Goal: Transaction & Acquisition: Purchase product/service

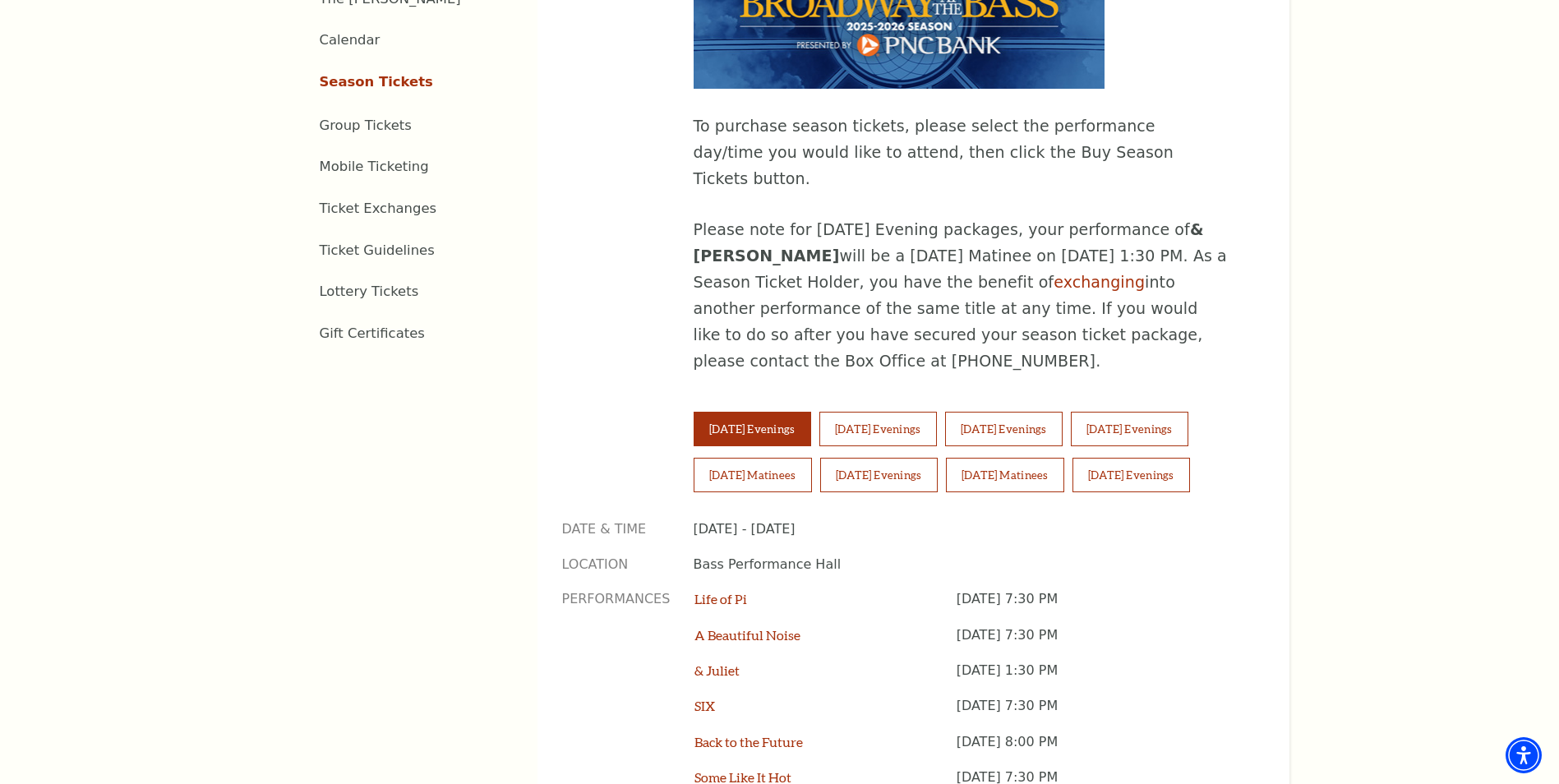
scroll to position [986, 0]
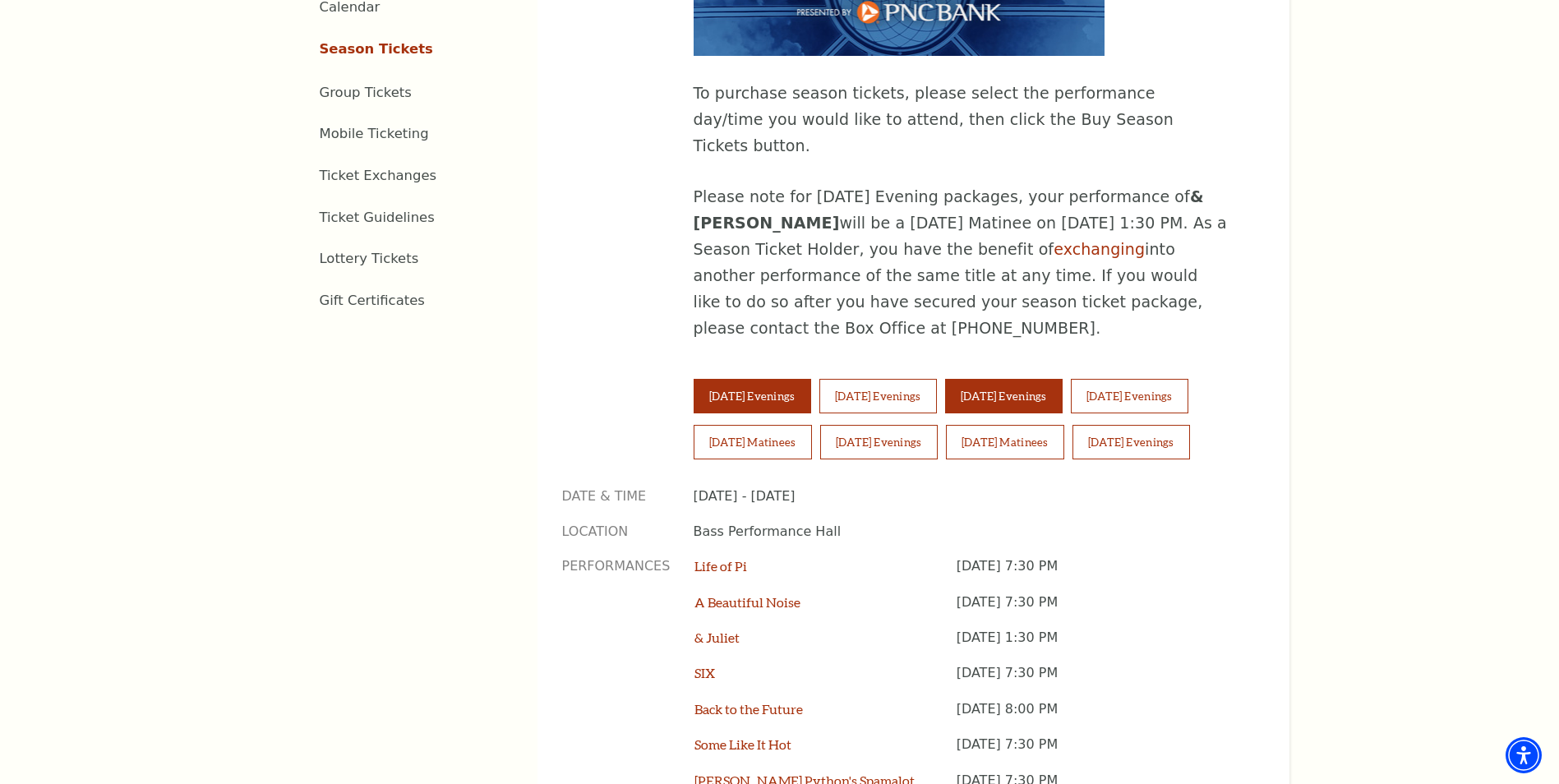
click at [1024, 379] on button "Thursday Evenings" at bounding box center [1004, 396] width 118 height 34
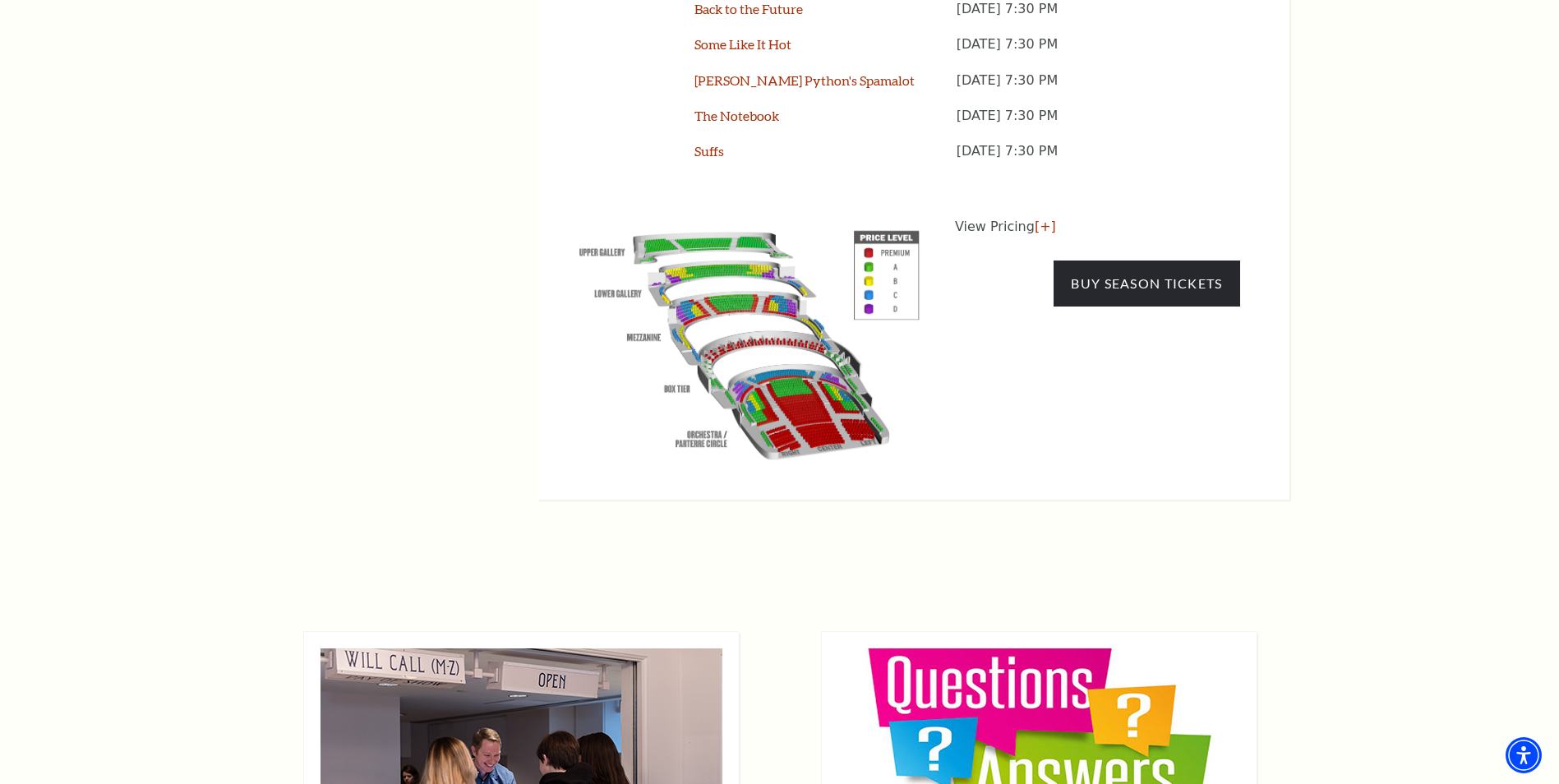
scroll to position [1561, 0]
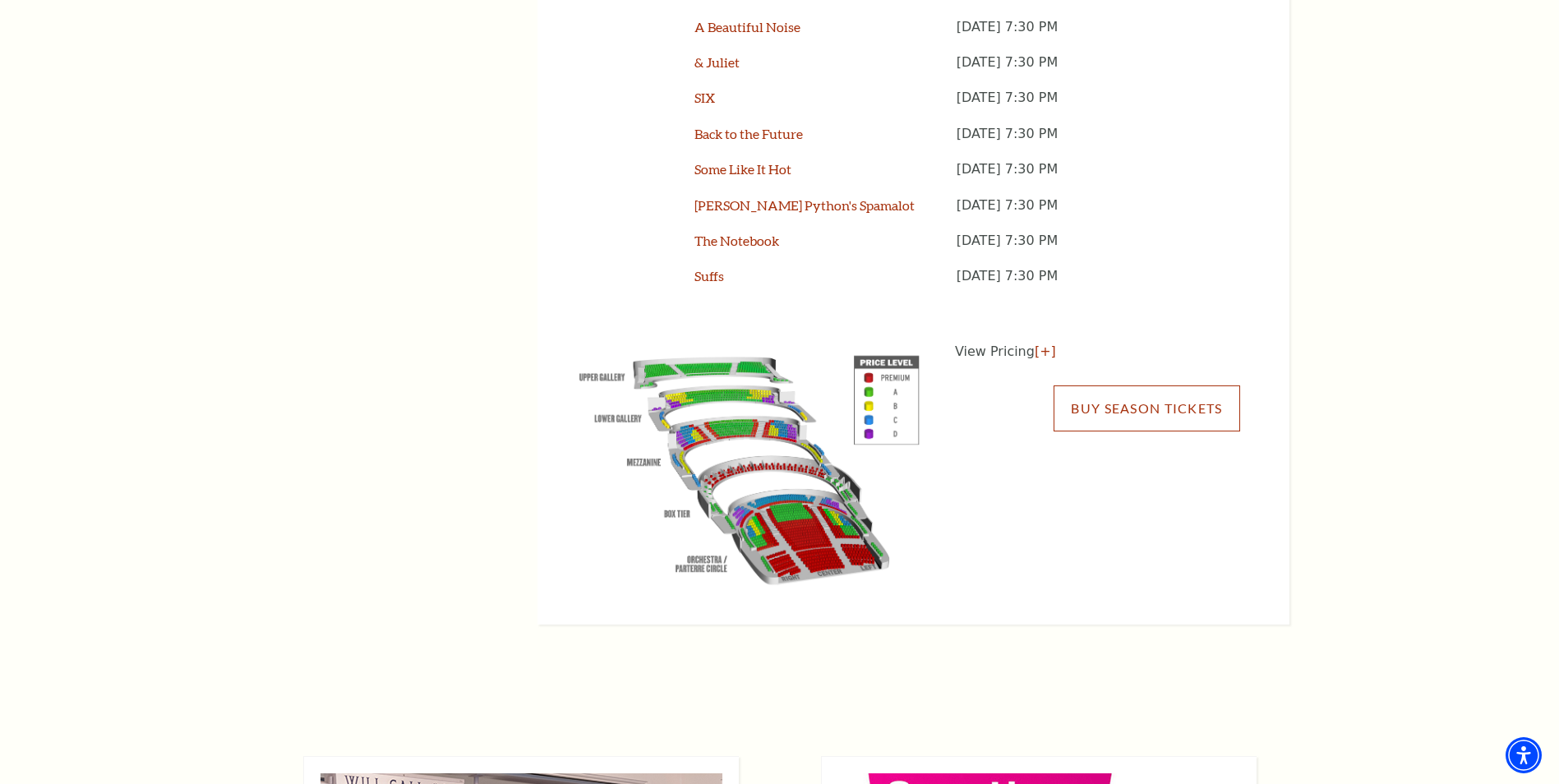
click at [1162, 385] on link "Buy Season Tickets" at bounding box center [1147, 408] width 186 height 46
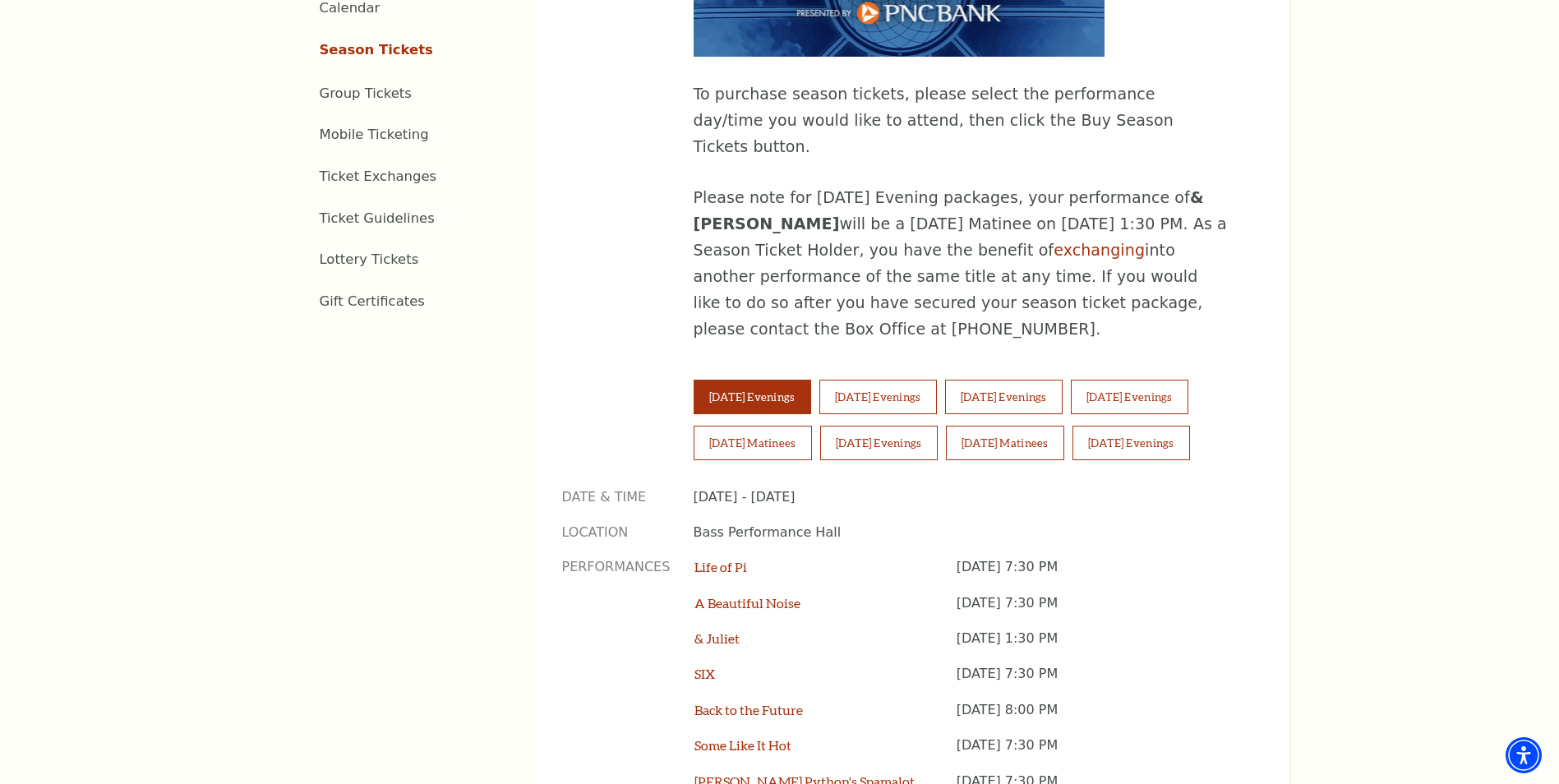
scroll to position [986, 0]
drag, startPoint x: 880, startPoint y: 321, endPoint x: 1042, endPoint y: 401, distance: 180.7
click at [1042, 401] on div "2025-2026 Broadway at the Bass presented by PNC Bank To purchase season tickets…" at bounding box center [913, 448] width 752 height 1500
click at [1049, 425] on button "Sunday Matinees" at bounding box center [1004, 442] width 118 height 34
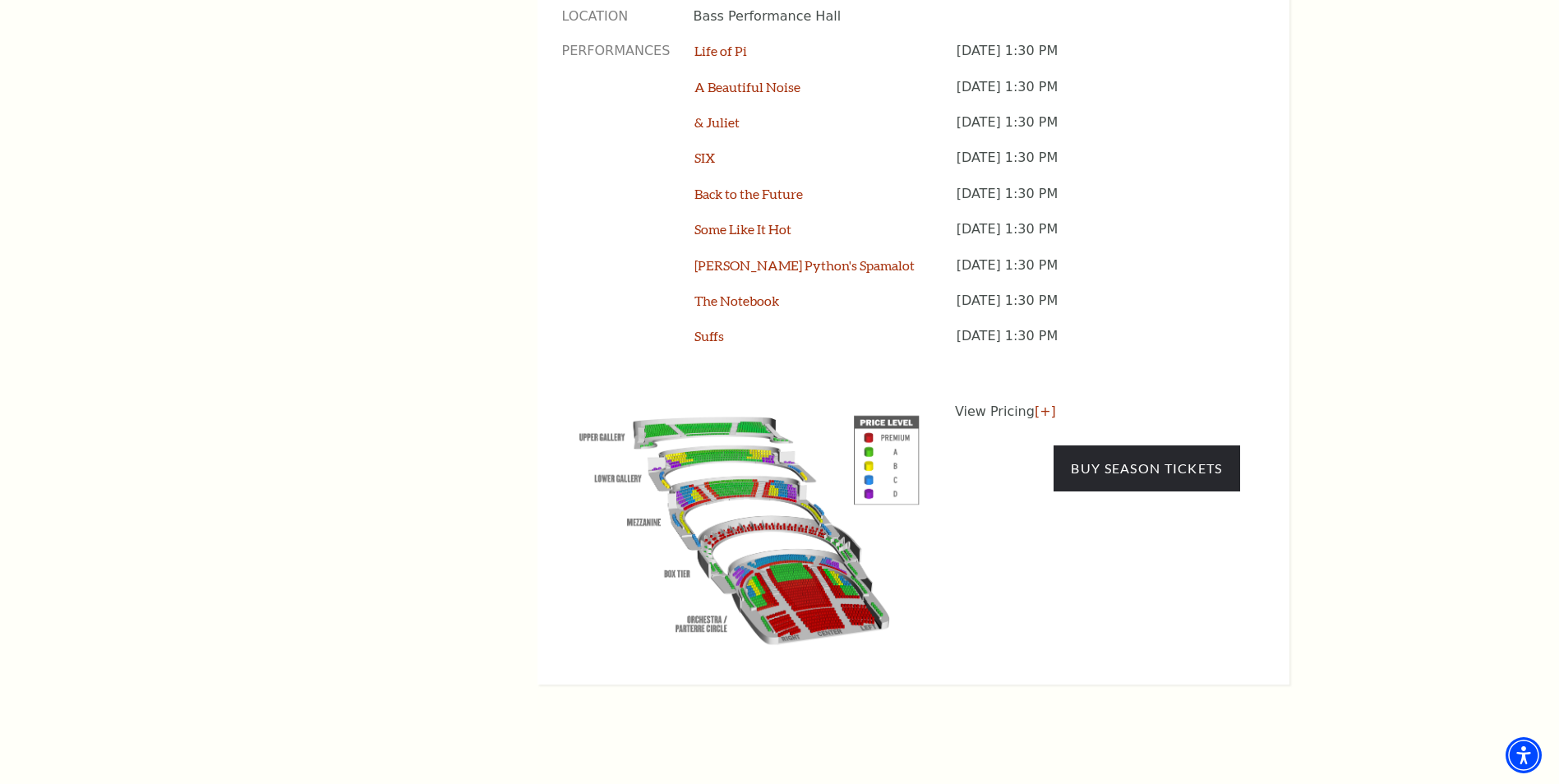
scroll to position [1643, 0]
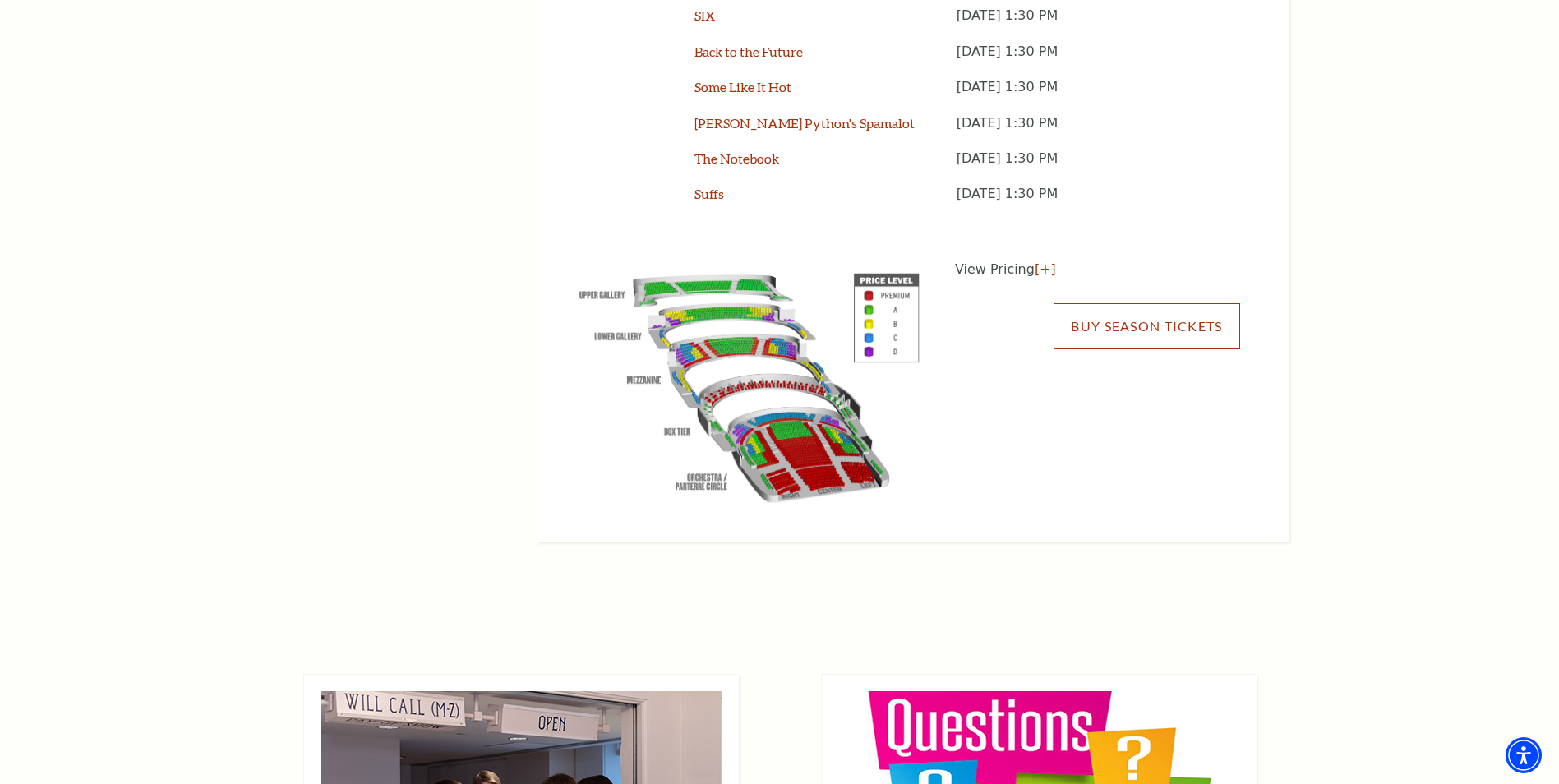
click at [1092, 303] on link "Buy Season Tickets" at bounding box center [1147, 326] width 186 height 46
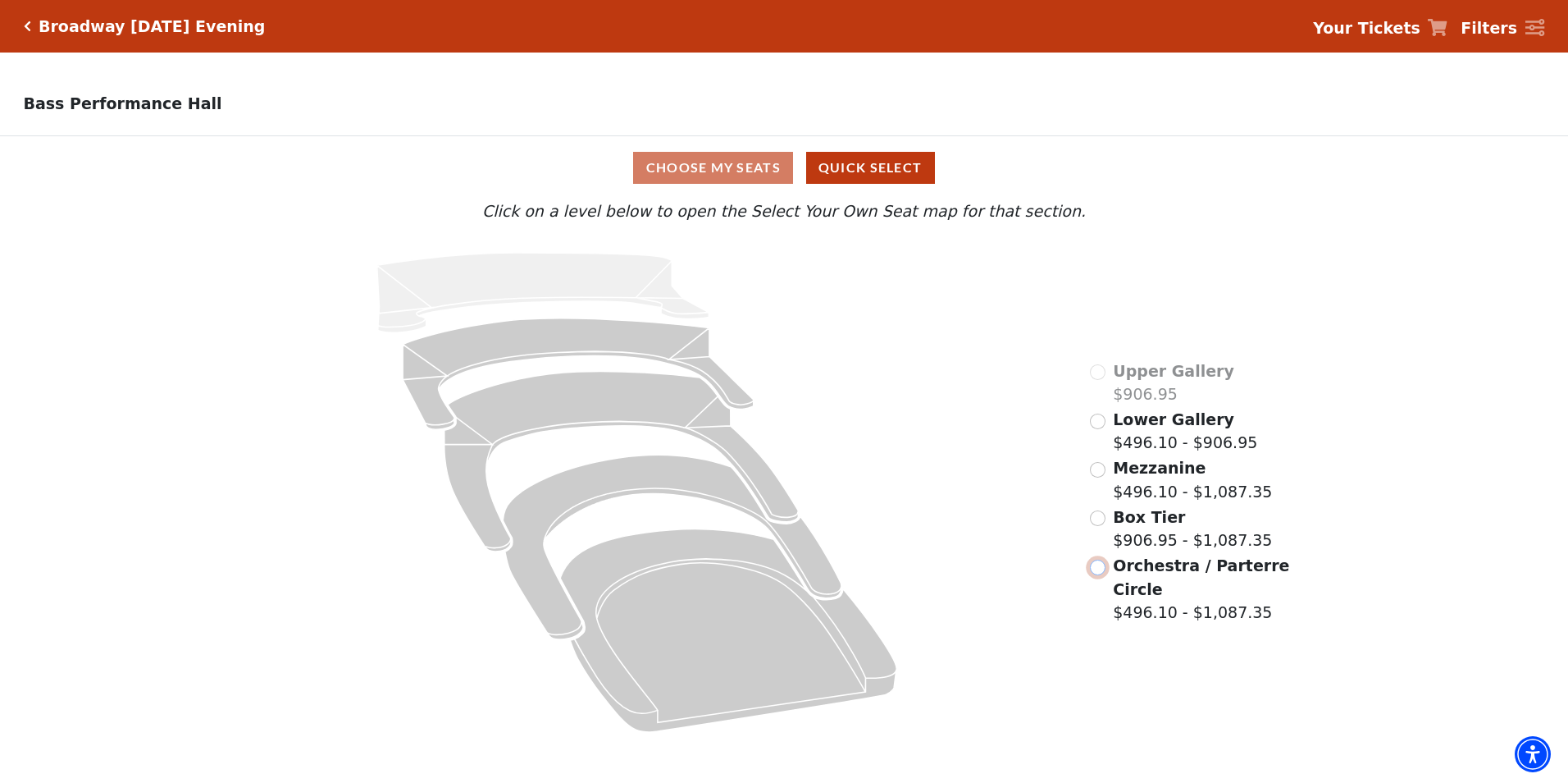
click at [1097, 571] on input "Orchestra / Parterre Circle$496.10 - $1,087.35\a" at bounding box center [1097, 566] width 15 height 15
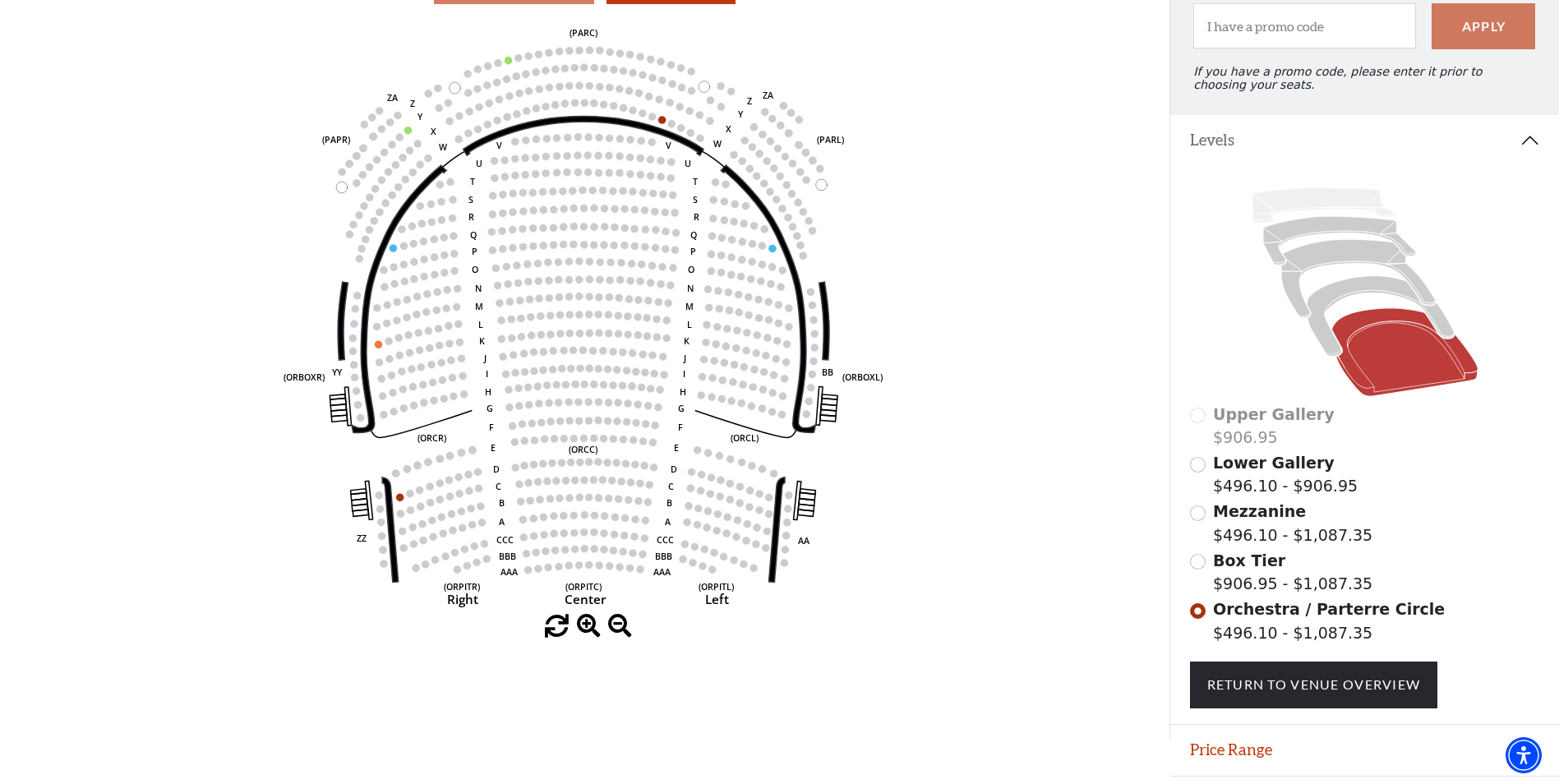
scroll to position [152, 0]
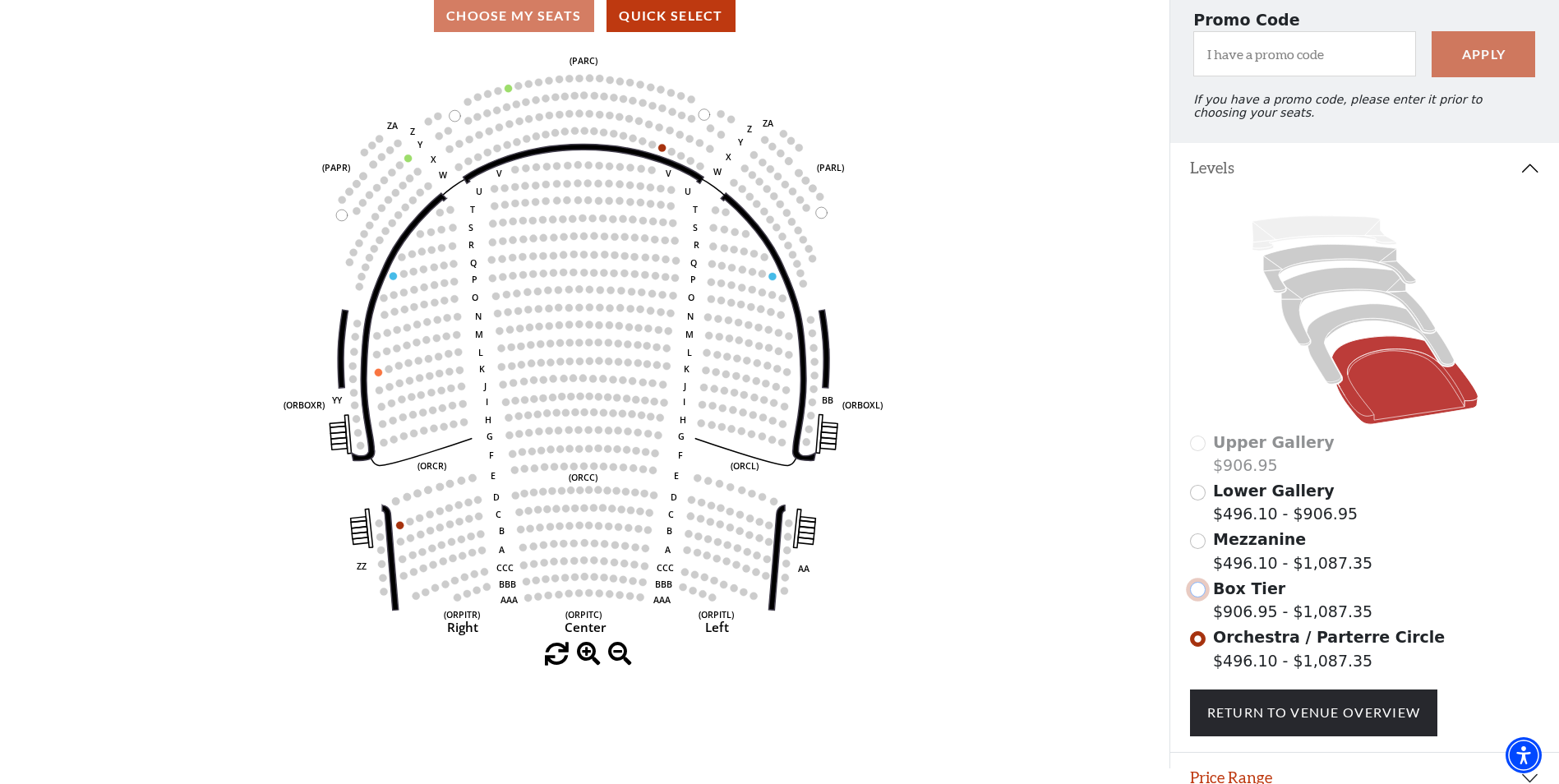
click at [1202, 597] on input "Box Tier$906.95 - $1,087.35\a" at bounding box center [1197, 589] width 15 height 15
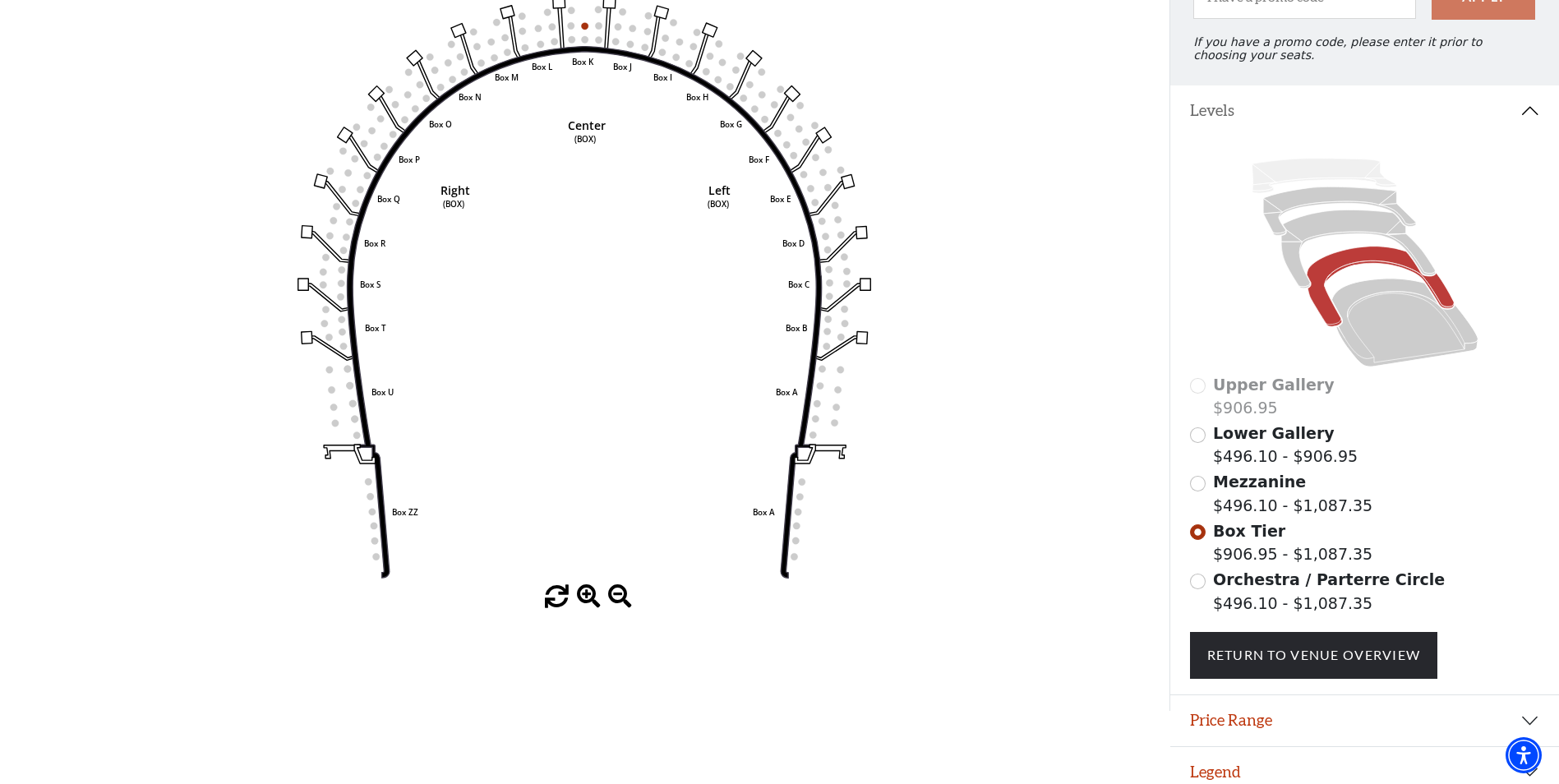
scroll to position [234, 0]
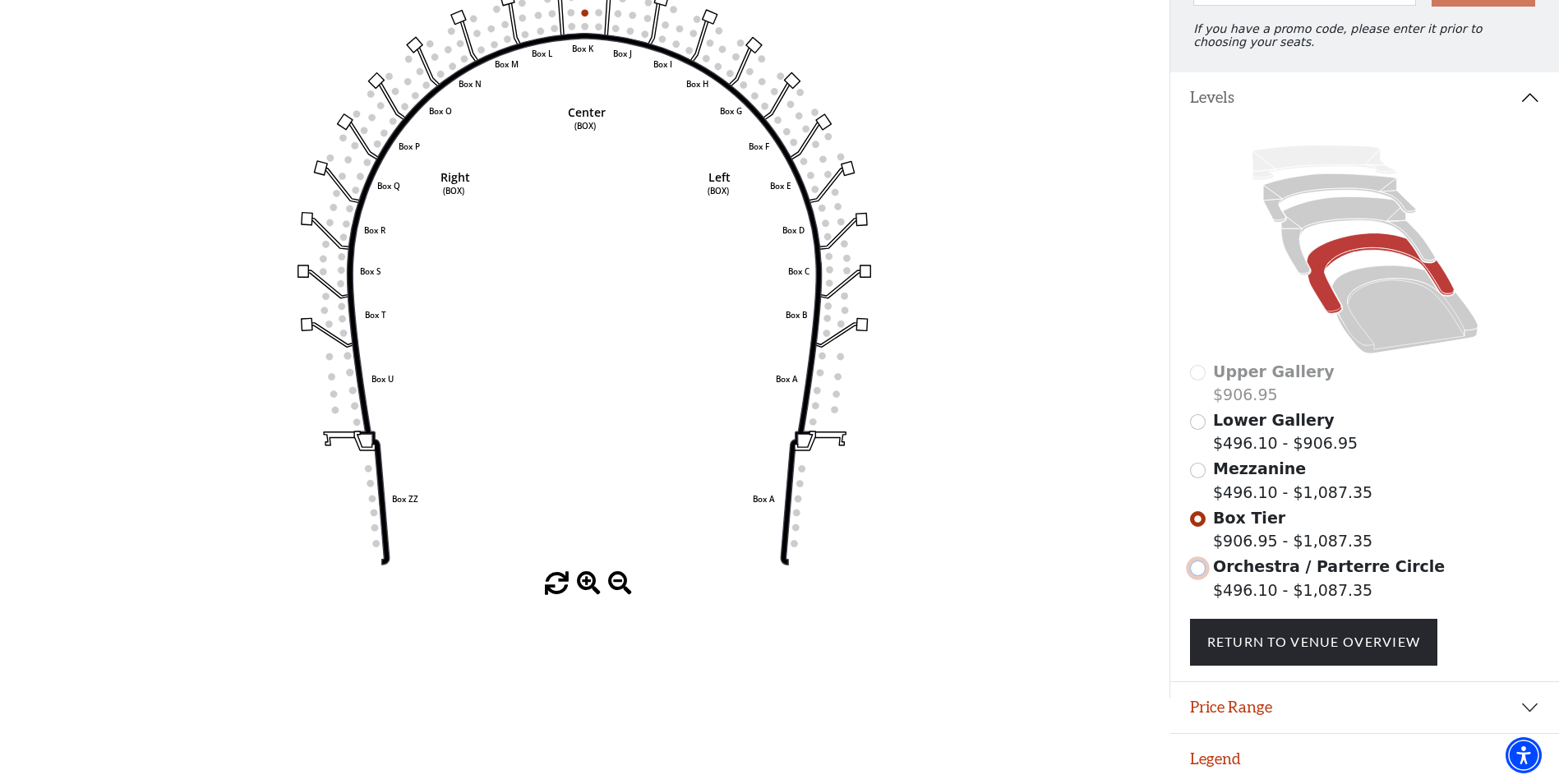
click at [1201, 569] on input "Orchestra / Parterre Circle$496.10 - $1,087.35\a" at bounding box center [1197, 567] width 15 height 15
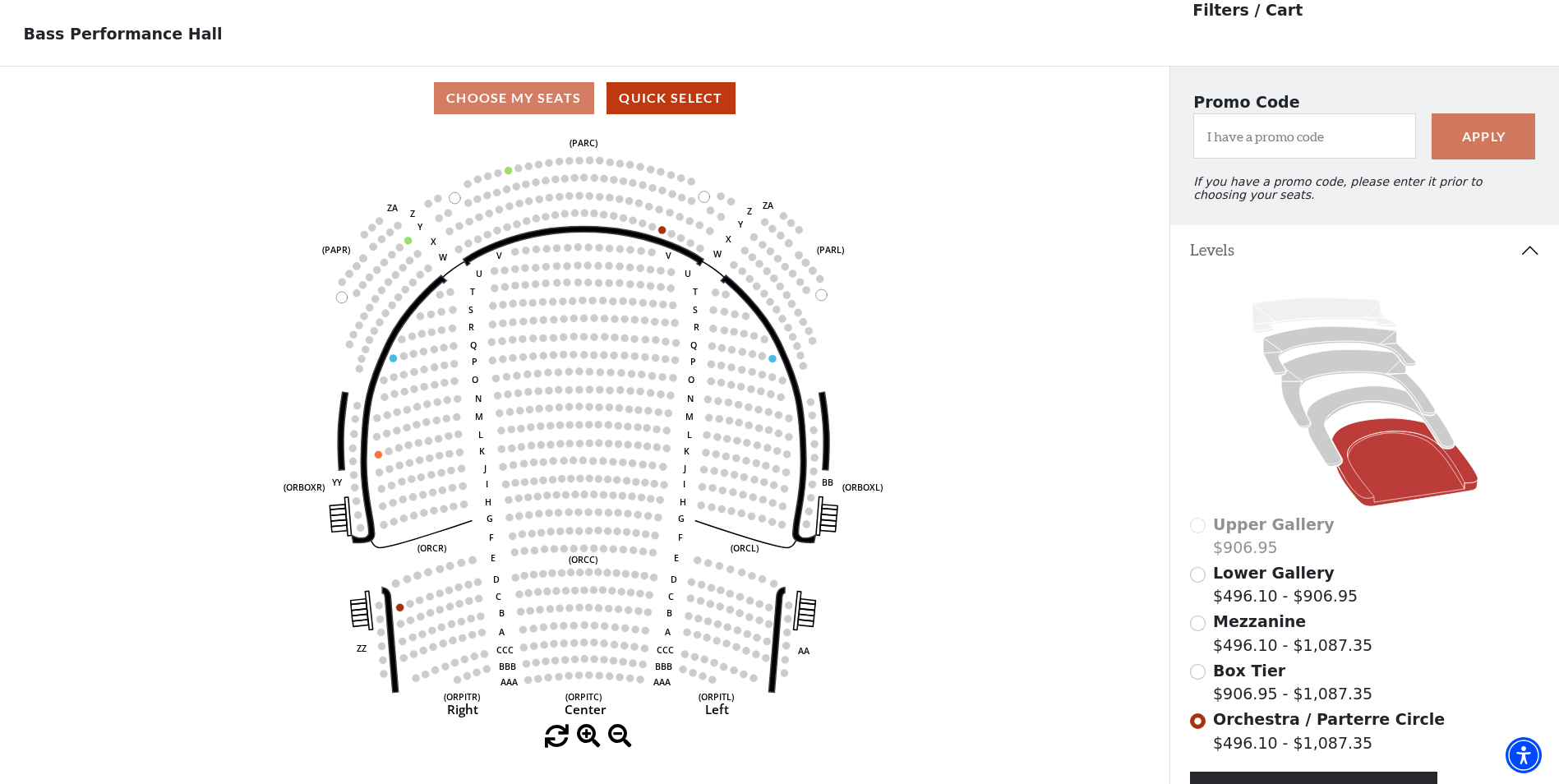
scroll to position [0, 0]
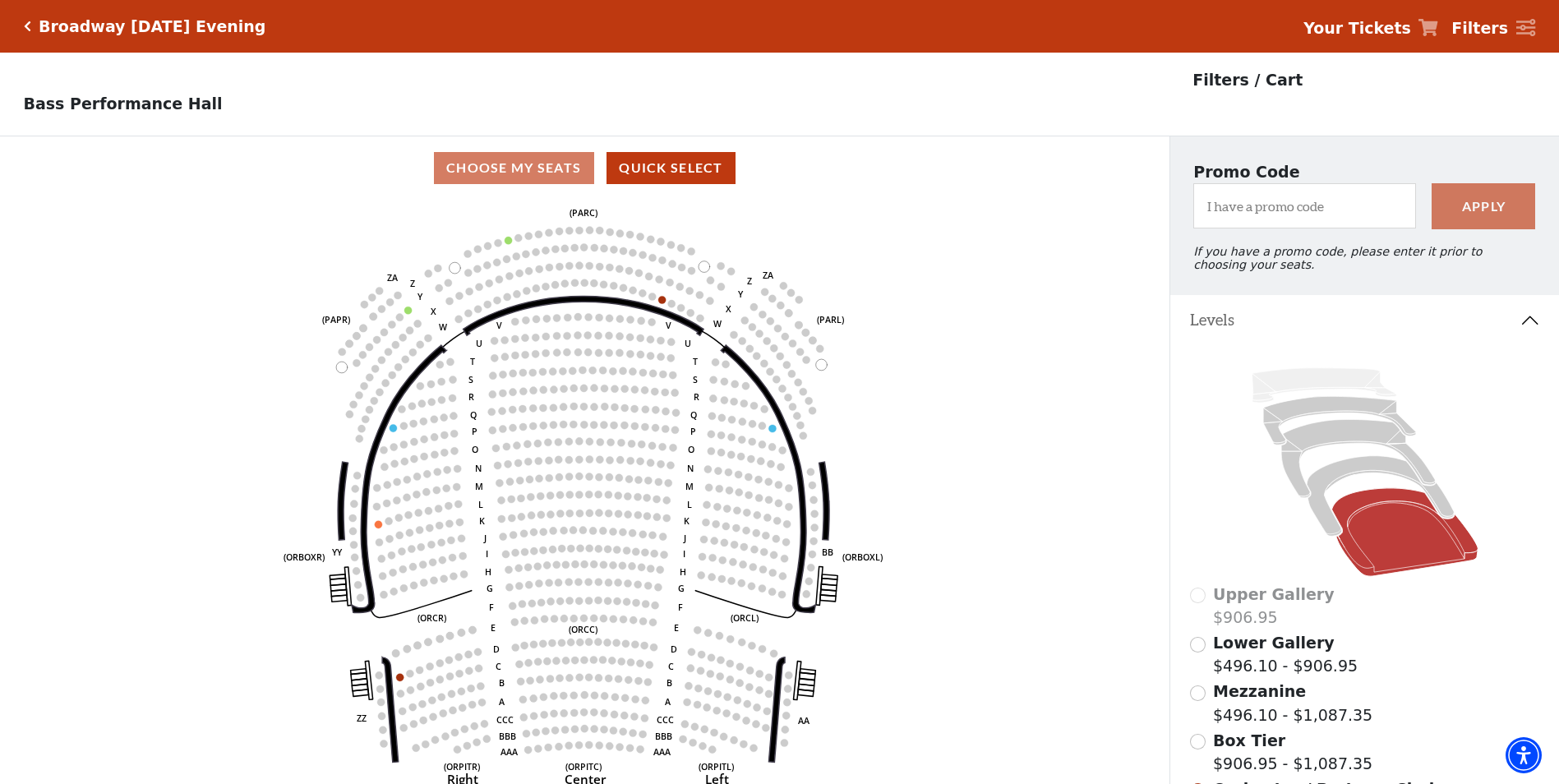
click at [28, 23] on icon "Click here to go back to filters" at bounding box center [27, 26] width 7 height 12
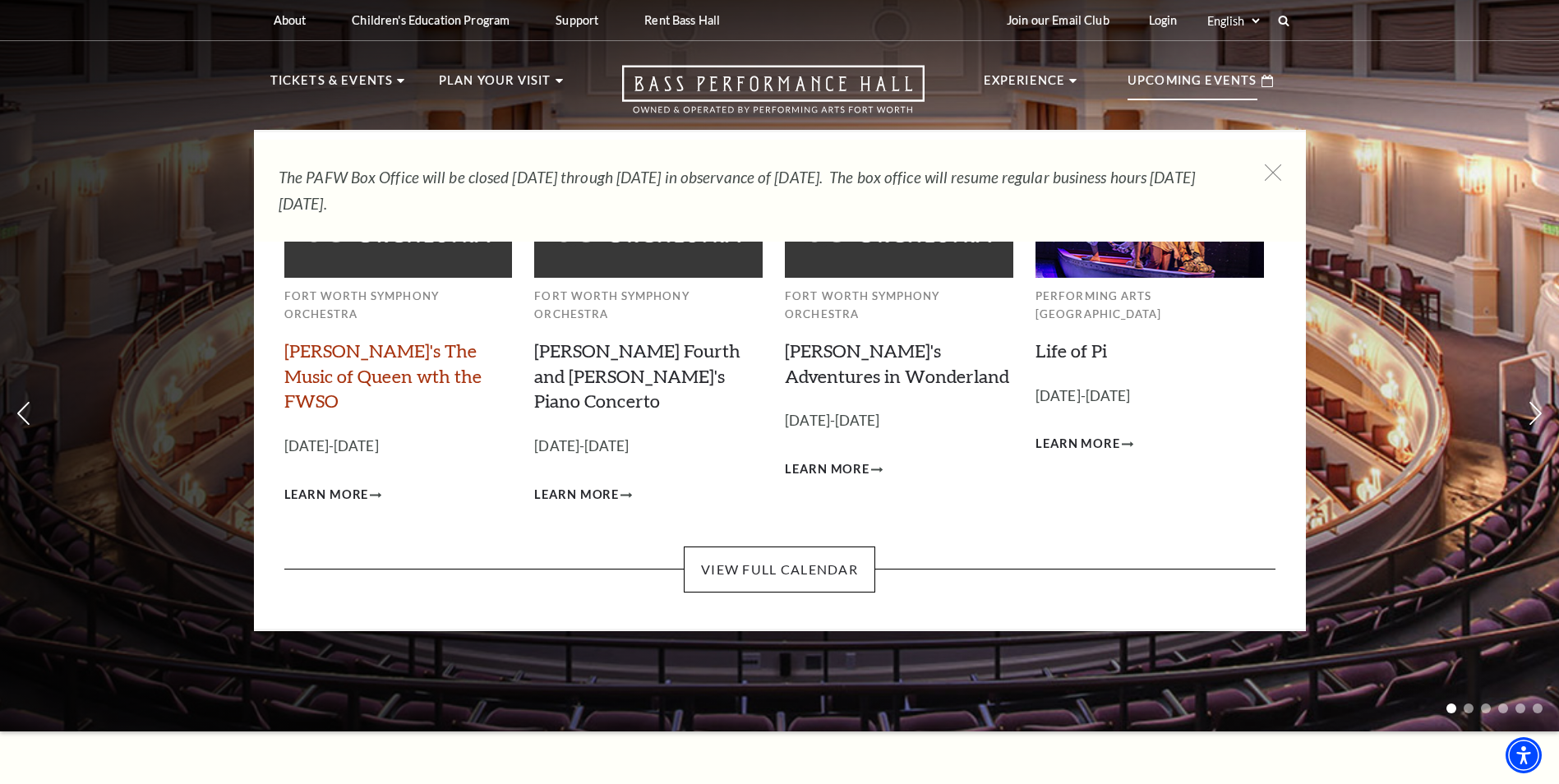
click at [432, 361] on link "Windborne's The Music of Queen wth the FWSO" at bounding box center [383, 375] width 197 height 73
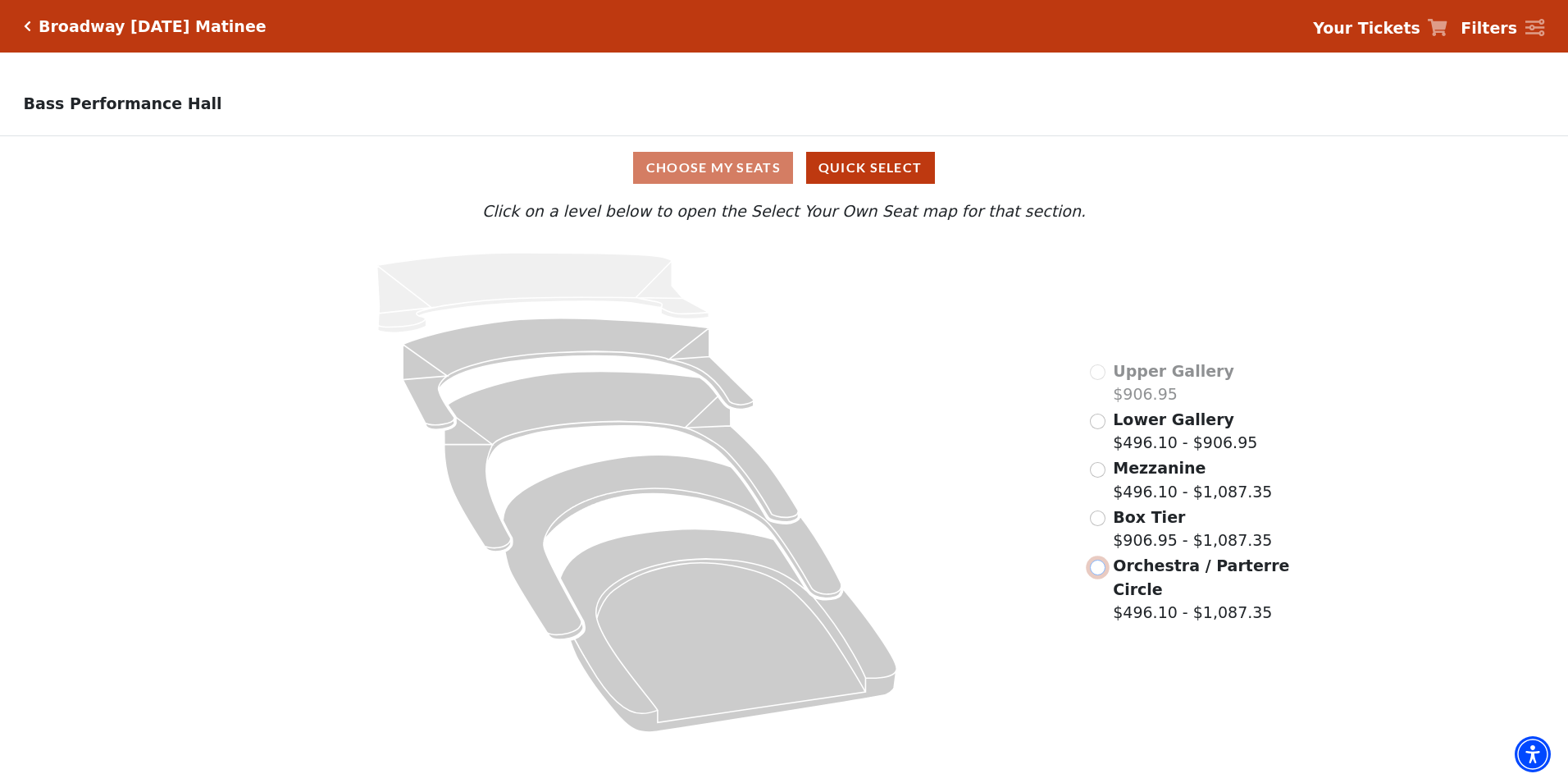
click at [1096, 569] on input "Orchestra / Parterre Circle$496.10 - $1,087.35\a" at bounding box center [1097, 566] width 15 height 15
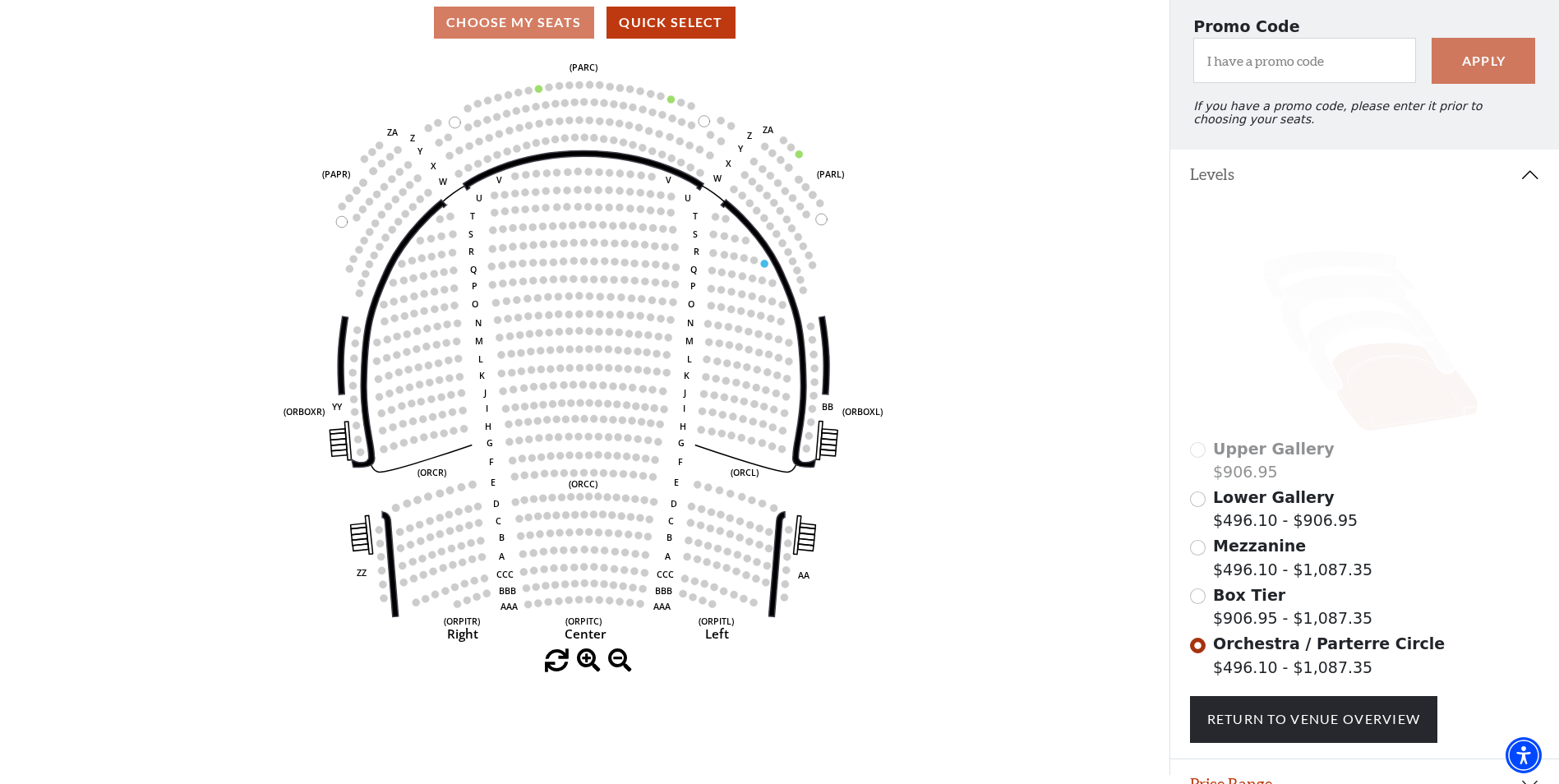
scroll to position [234, 0]
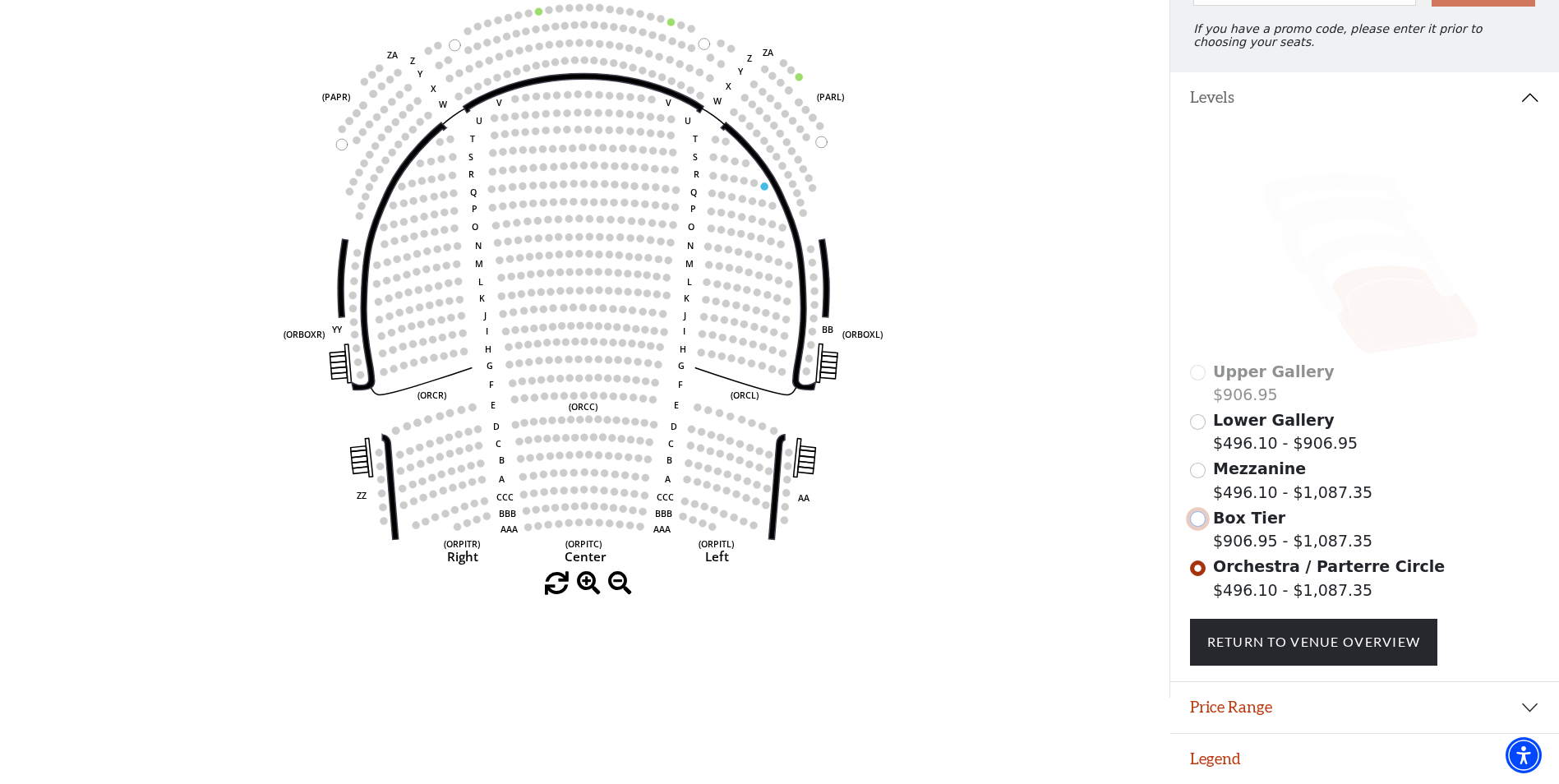
click at [1200, 514] on input "Box Tier$906.95 - $1,087.35\a" at bounding box center [1197, 518] width 15 height 15
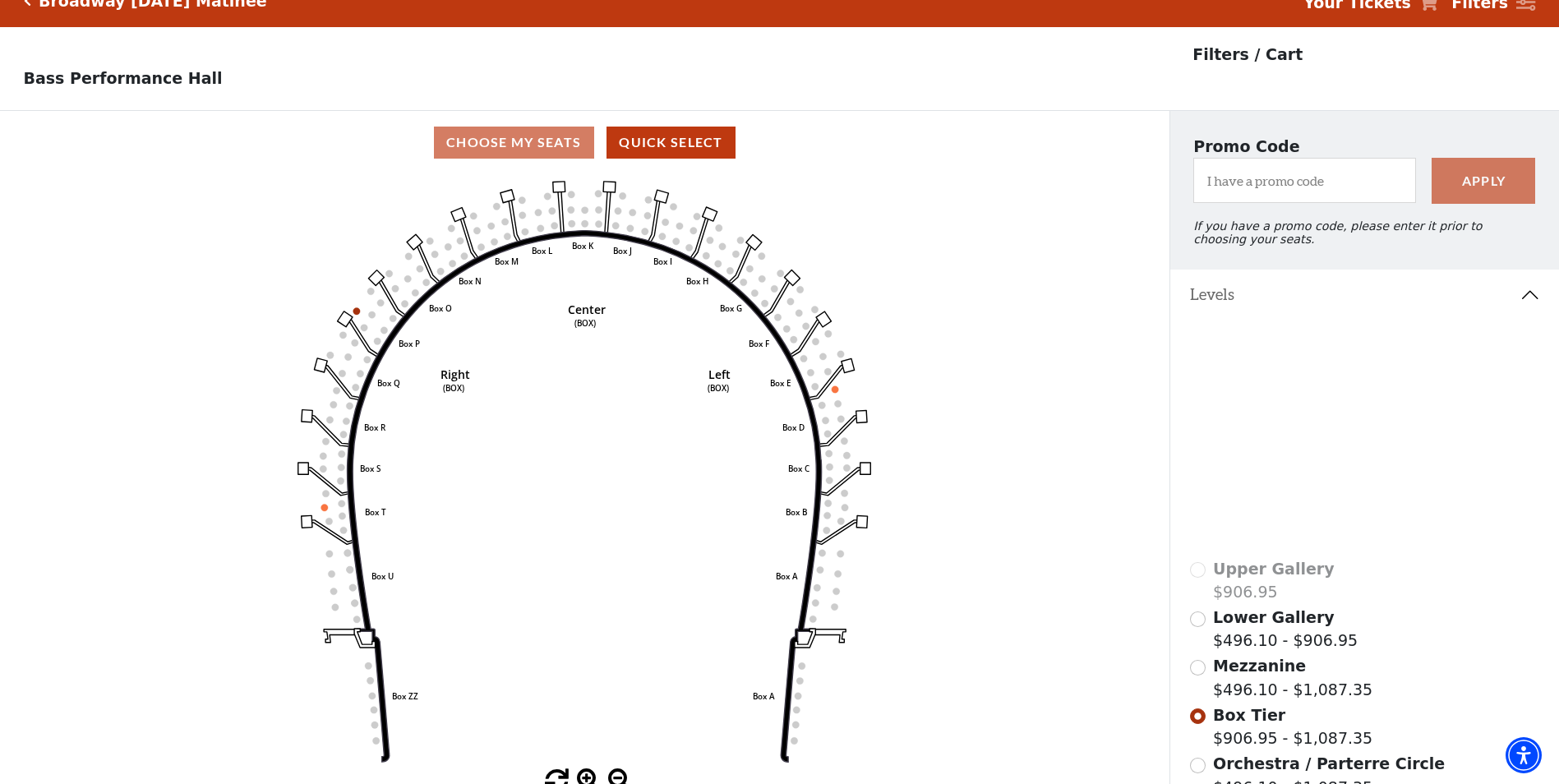
scroll to position [0, 0]
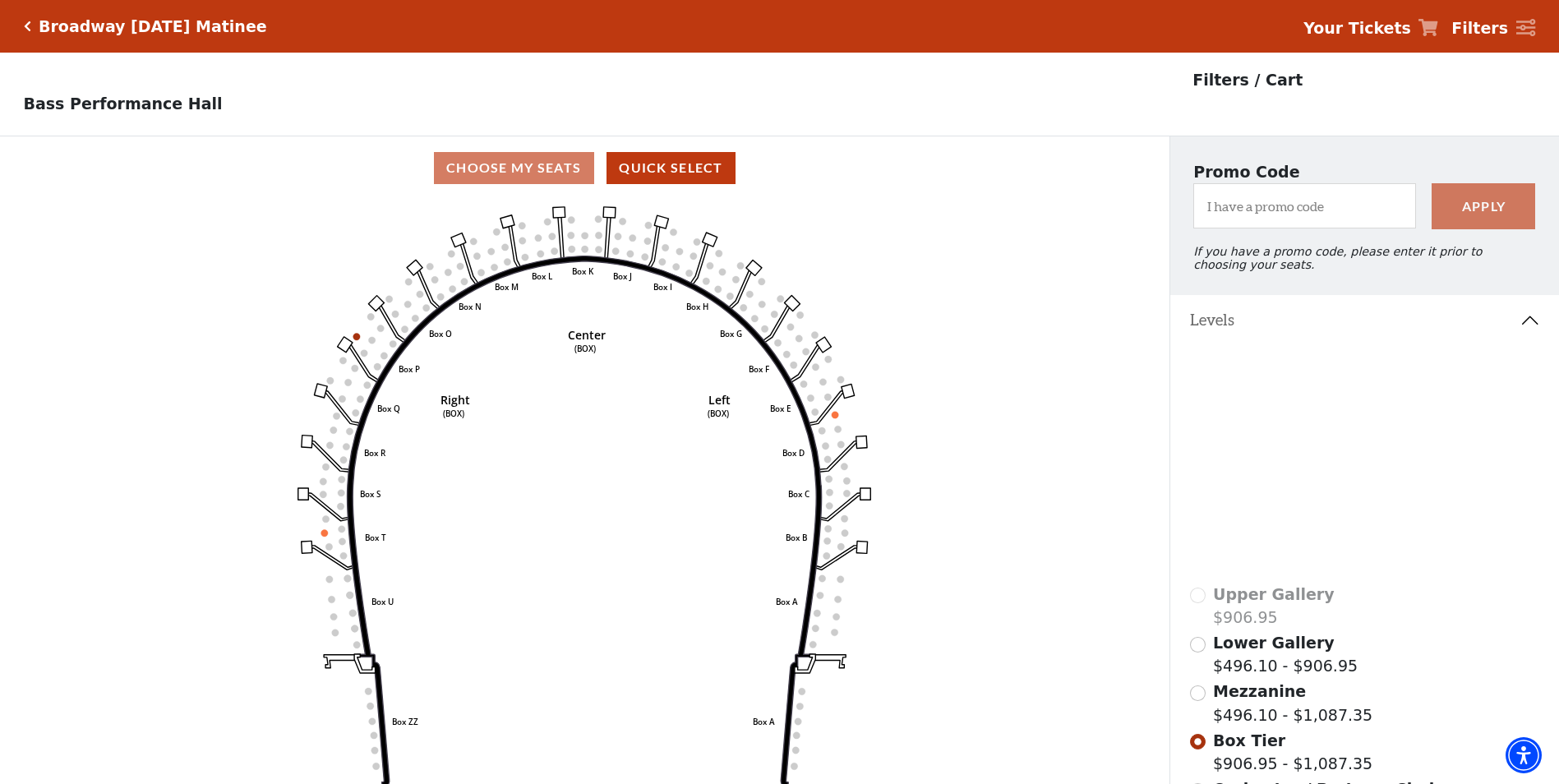
click at [1528, 29] on icon at bounding box center [1527, 28] width 20 height 18
click at [1350, 224] on input "I have a promo code" at bounding box center [1304, 206] width 222 height 45
click at [28, 25] on icon "Click here to go back to filters" at bounding box center [27, 26] width 7 height 12
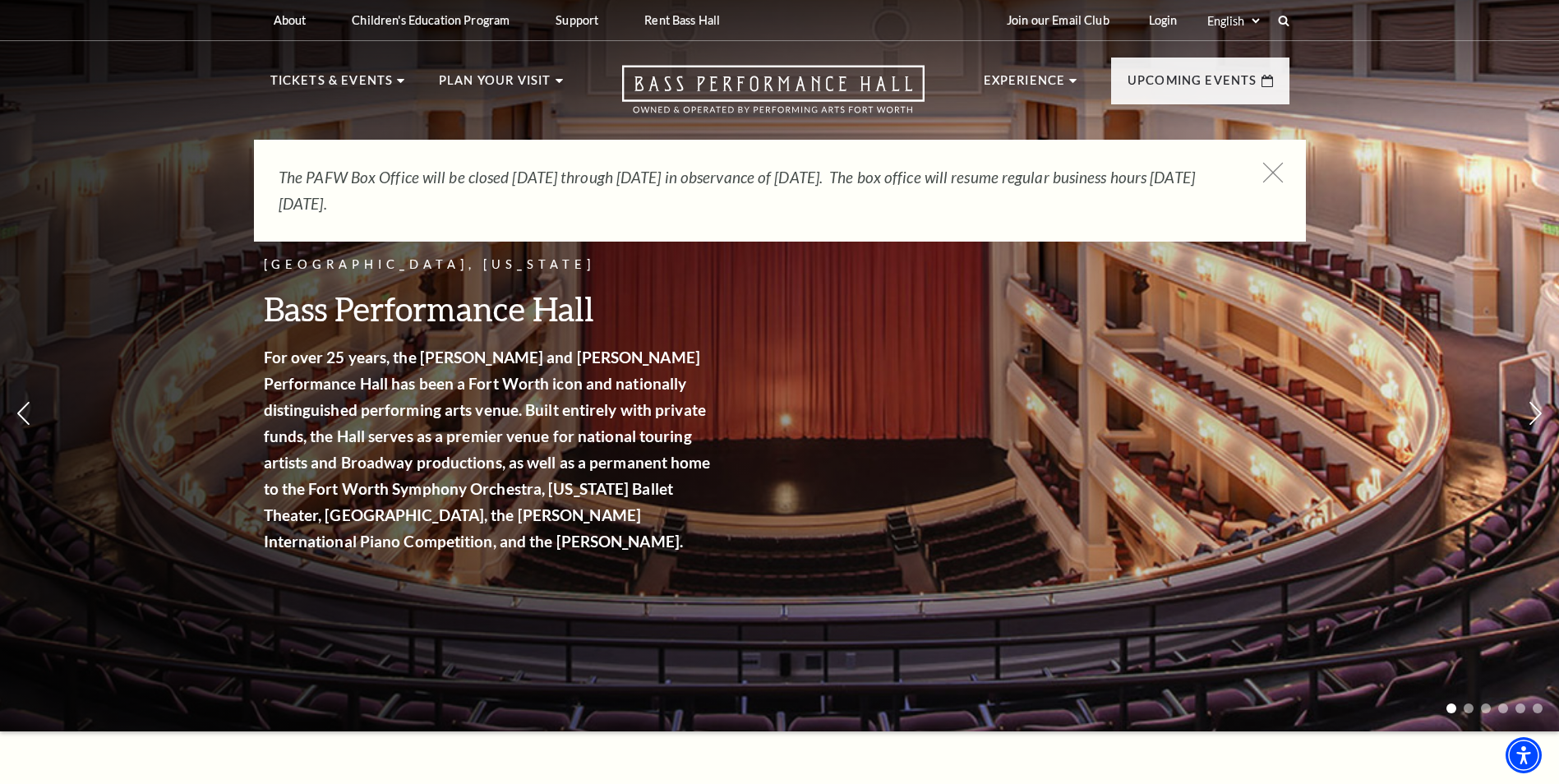
click at [1273, 175] on icon at bounding box center [1273, 173] width 21 height 21
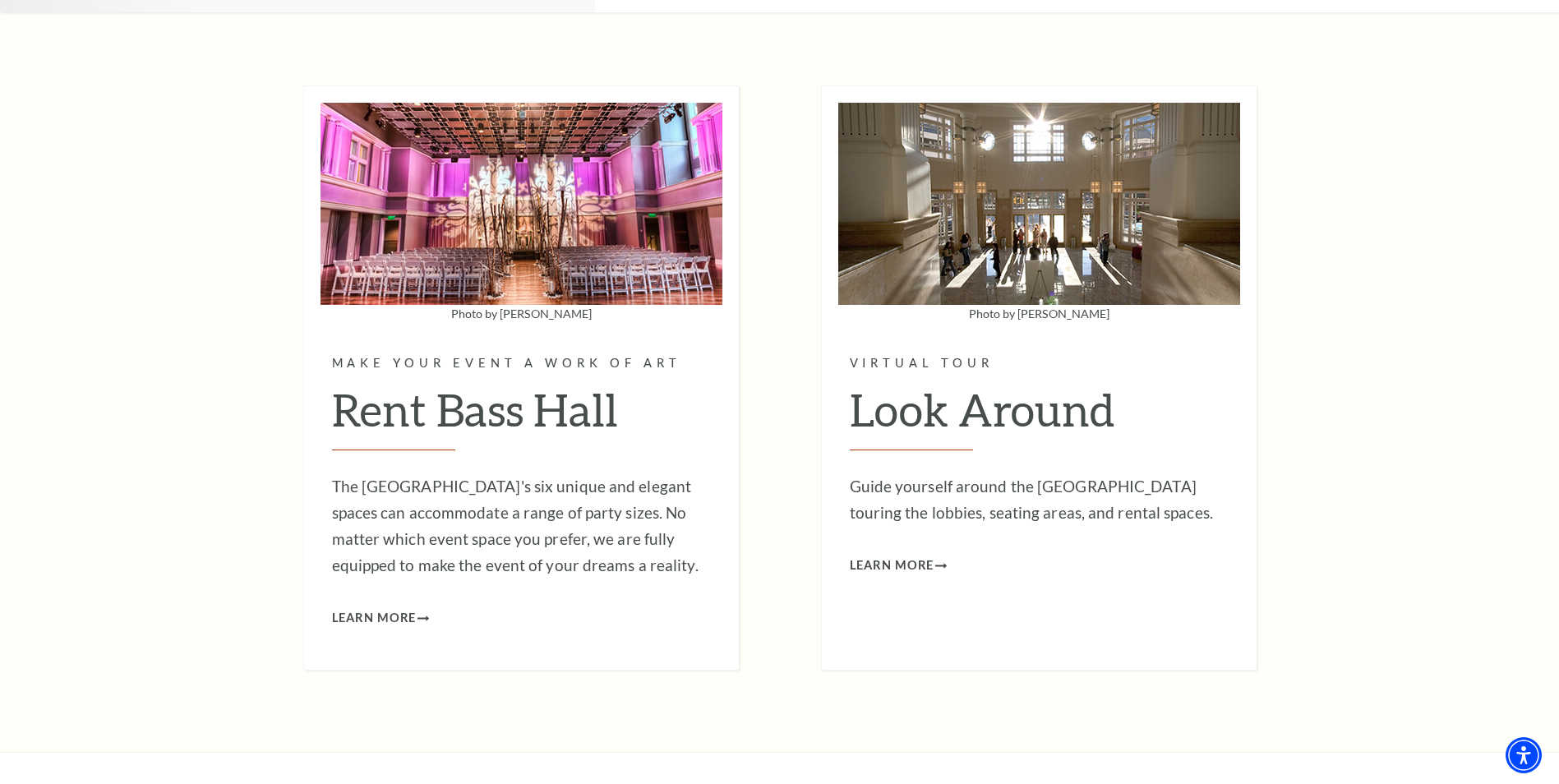
scroll to position [5093, 0]
